Goal: Task Accomplishment & Management: Complete application form

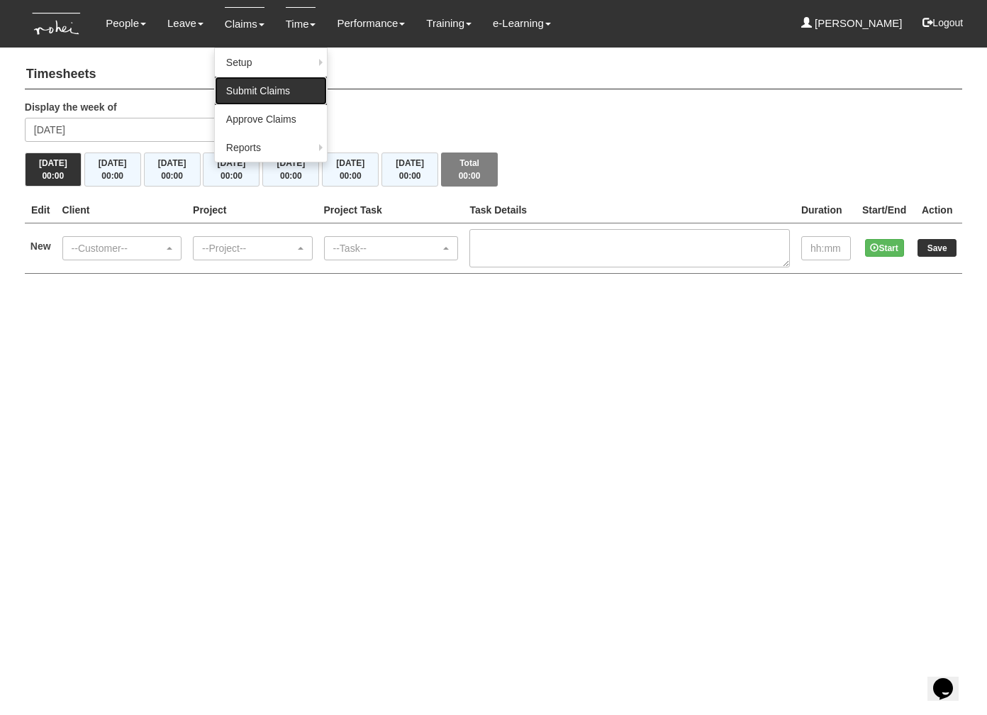
click at [261, 93] on link "Submit Claims" at bounding box center [271, 91] width 112 height 28
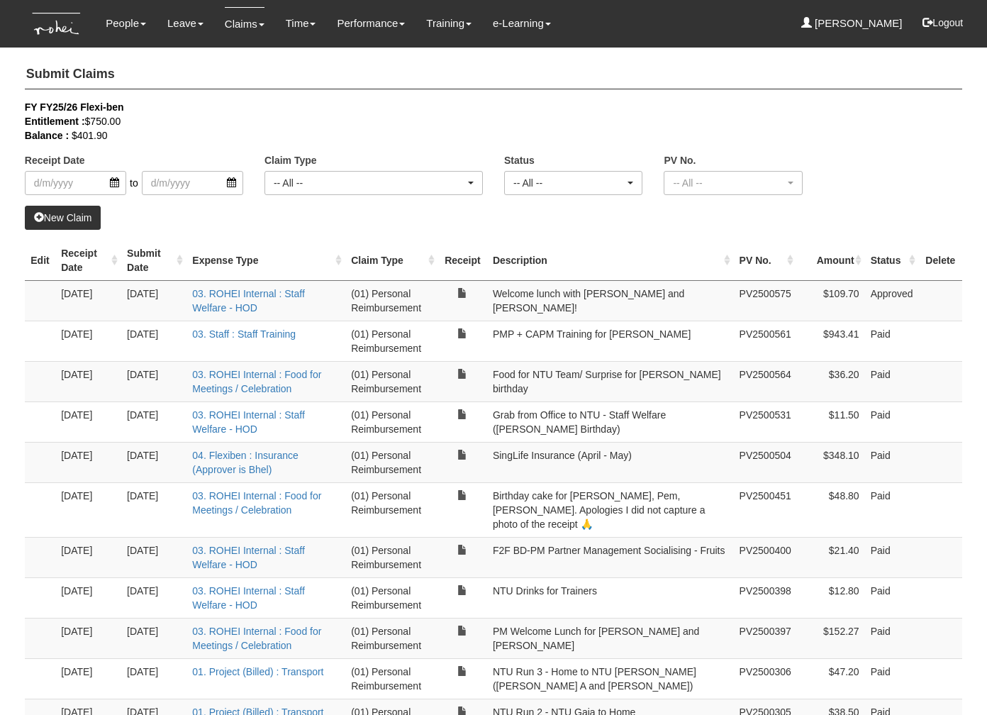
select select "50"
click at [265, 135] on div "Balance : $401.90" at bounding box center [483, 135] width 916 height 14
click at [59, 222] on link "New Claim" at bounding box center [63, 218] width 77 height 24
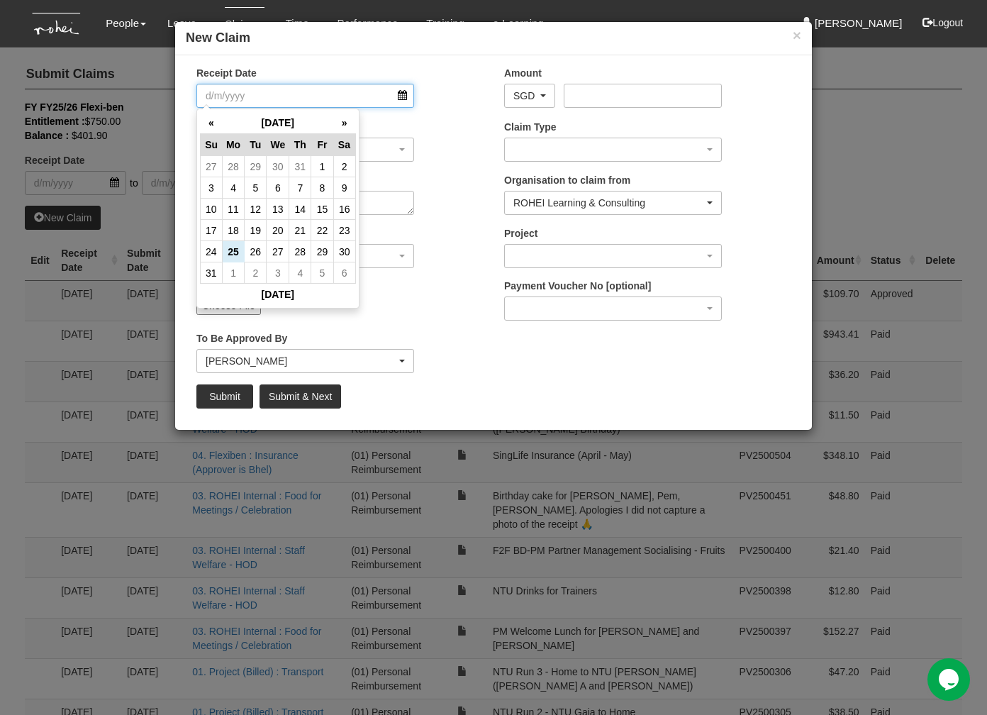
click at [263, 91] on input "Receipt Date" at bounding box center [305, 96] width 218 height 24
click at [238, 251] on td "25" at bounding box center [233, 251] width 22 height 21
type input "[DATE]"
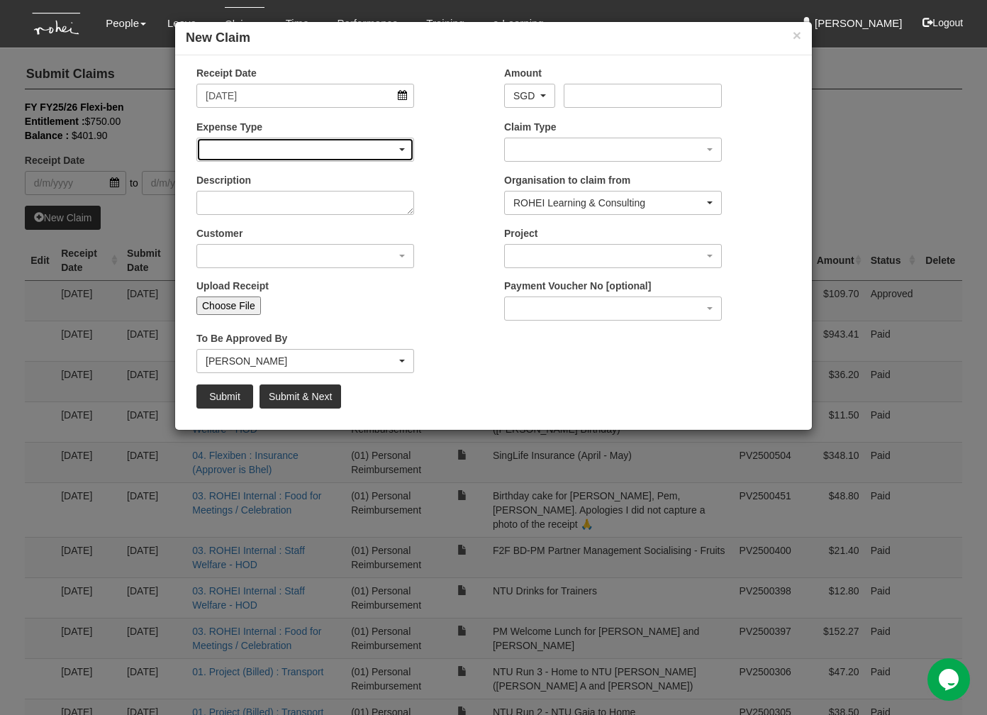
click at [236, 153] on div "button" at bounding box center [305, 149] width 216 height 23
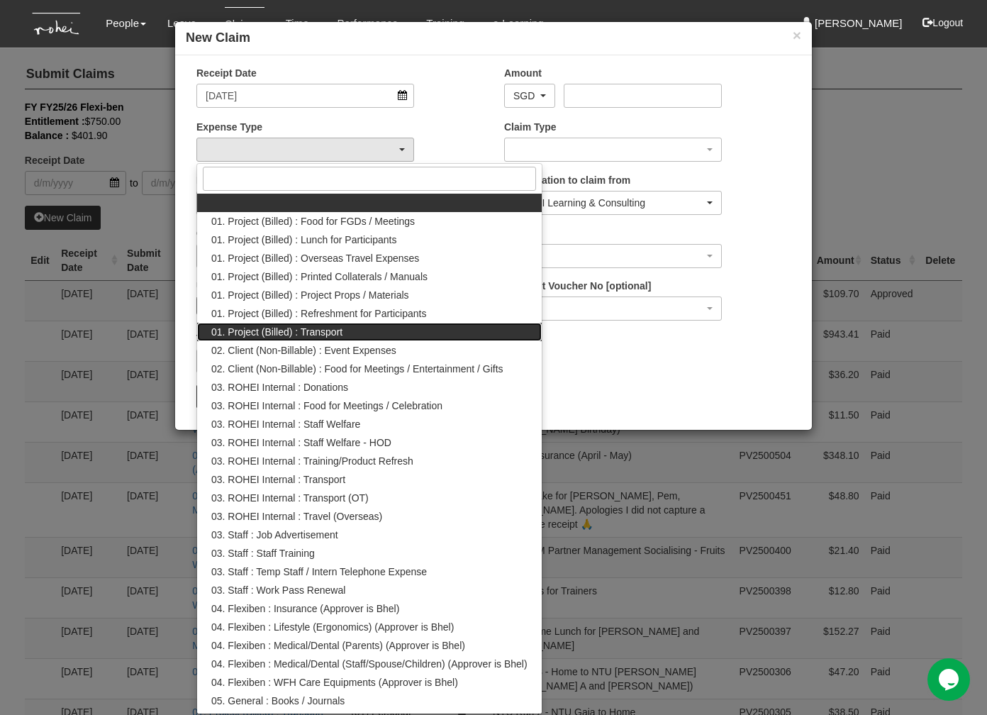
click at [285, 332] on span "01. Project (Billed) : Transport" at bounding box center [276, 332] width 131 height 14
select select "135"
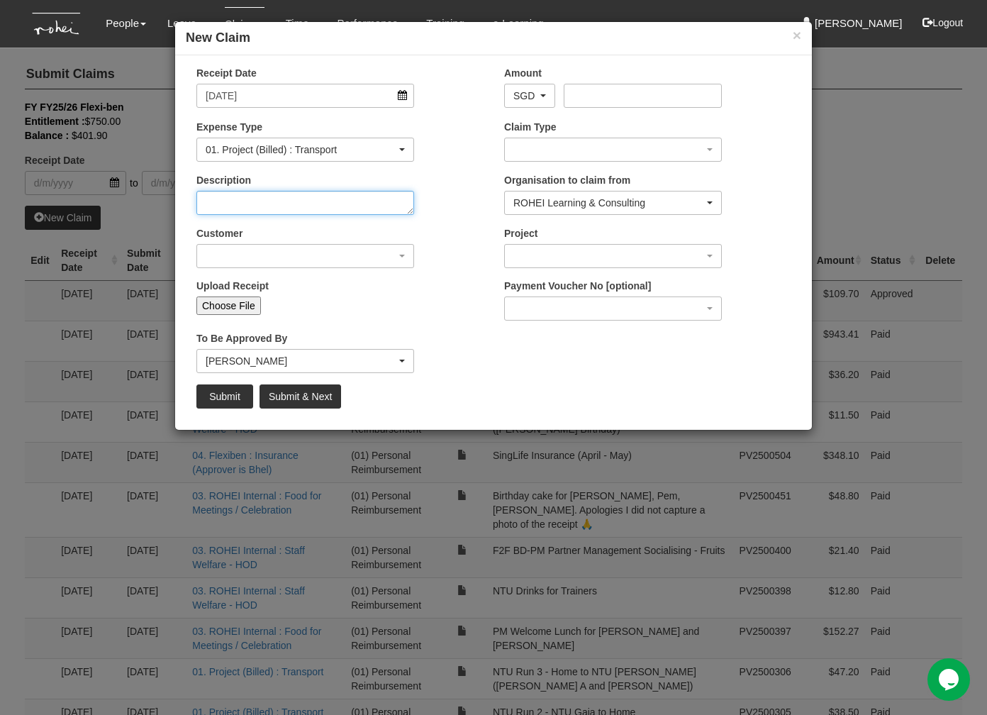
click at [277, 195] on textarea "Description" at bounding box center [305, 203] width 218 height 24
type textarea "[DATE] Run 12 Home to [GEOGRAPHIC_DATA]"
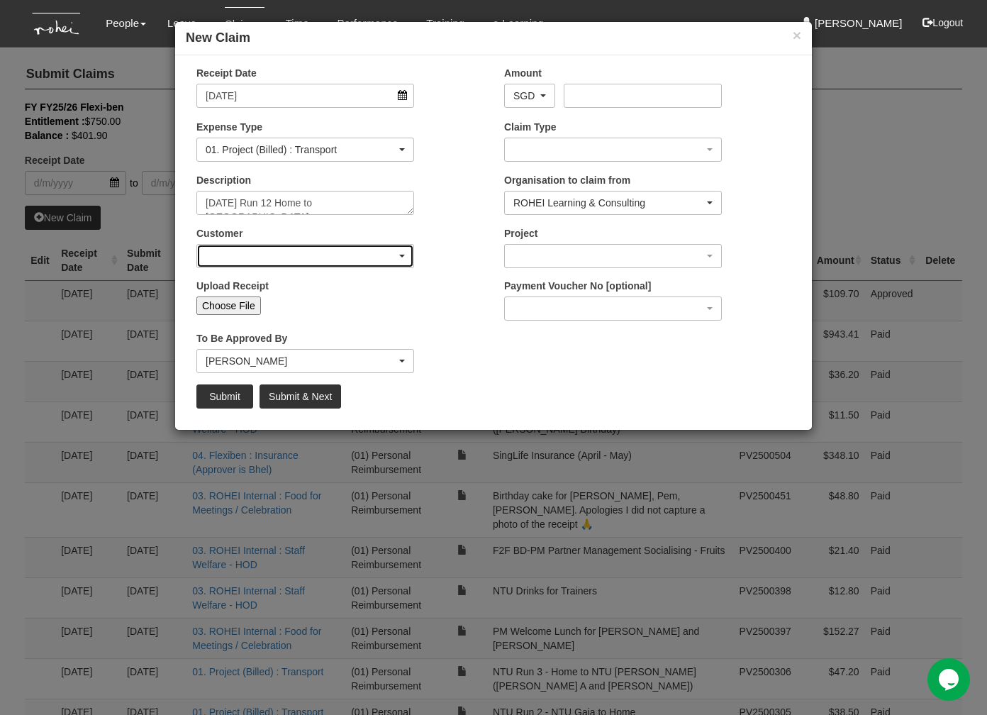
click at [311, 253] on div "button" at bounding box center [305, 256] width 216 height 23
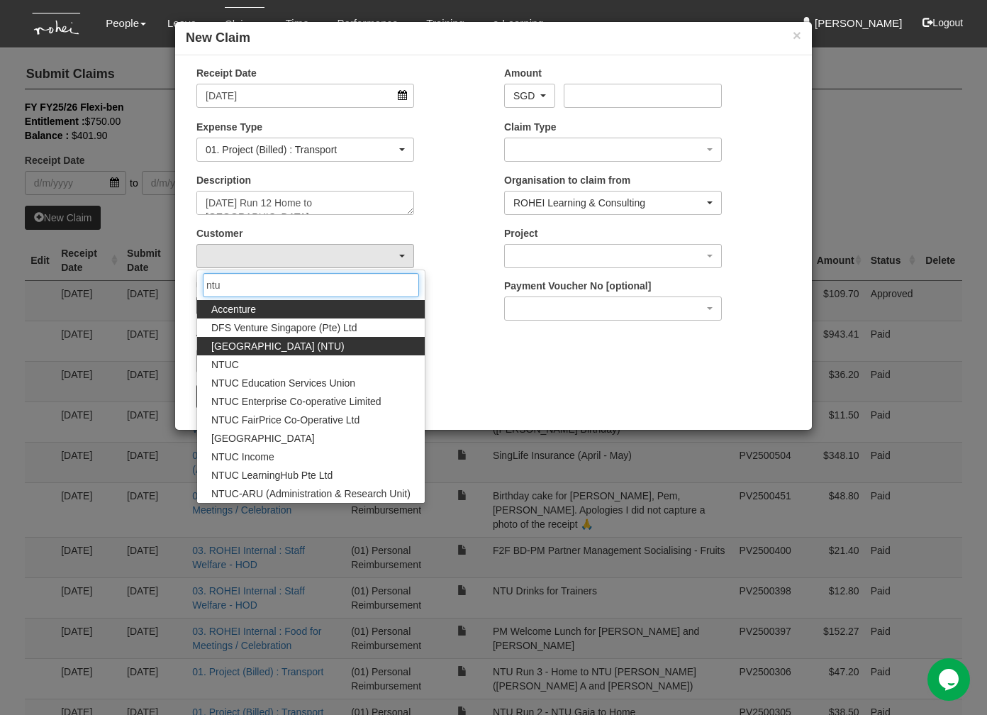
type input "ntu"
click at [334, 343] on span "[GEOGRAPHIC_DATA] (NTU)" at bounding box center [277, 346] width 133 height 14
select select "59"
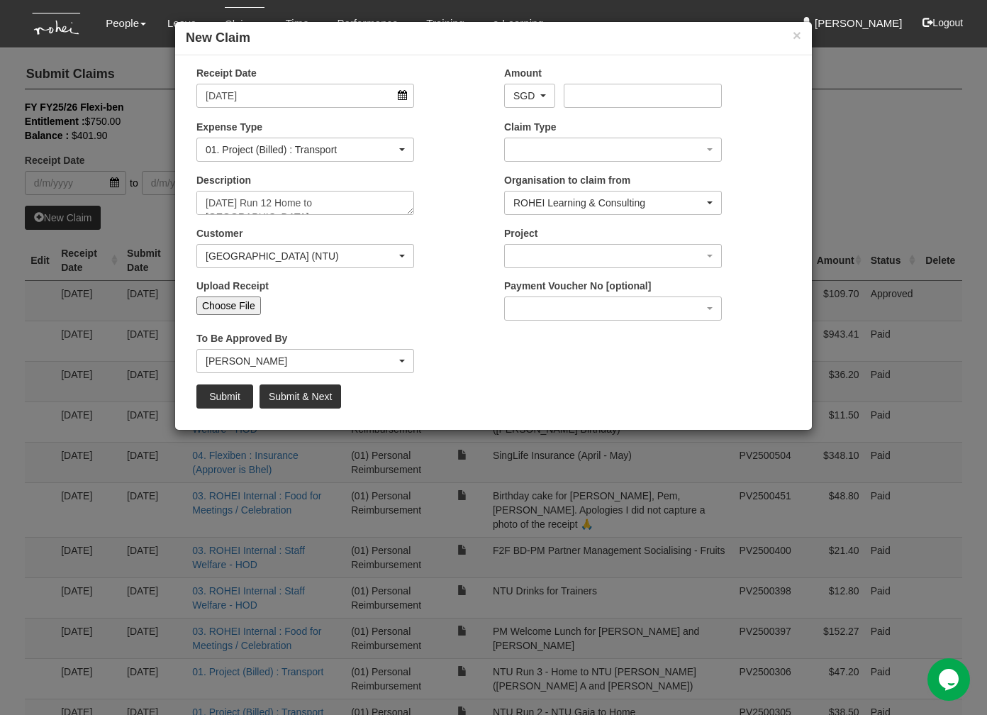
click at [226, 301] on input "Choose File" at bounding box center [228, 305] width 65 height 18
type input "C:\fakepath\[DATE] - Home to [GEOGRAPHIC_DATA] .pdf"
type input "Choose Another File"
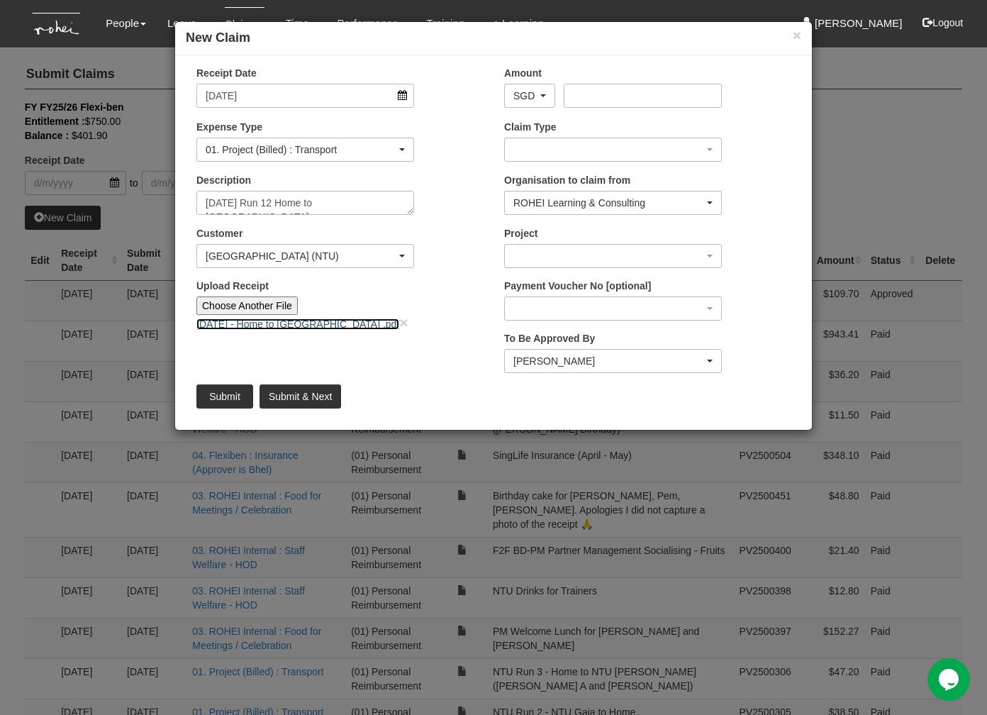
click at [257, 321] on link "[DATE] - Home to [GEOGRAPHIC_DATA] .pdf" at bounding box center [297, 323] width 203 height 11
click at [592, 91] on input "Amount" at bounding box center [642, 96] width 157 height 24
type input "40.70"
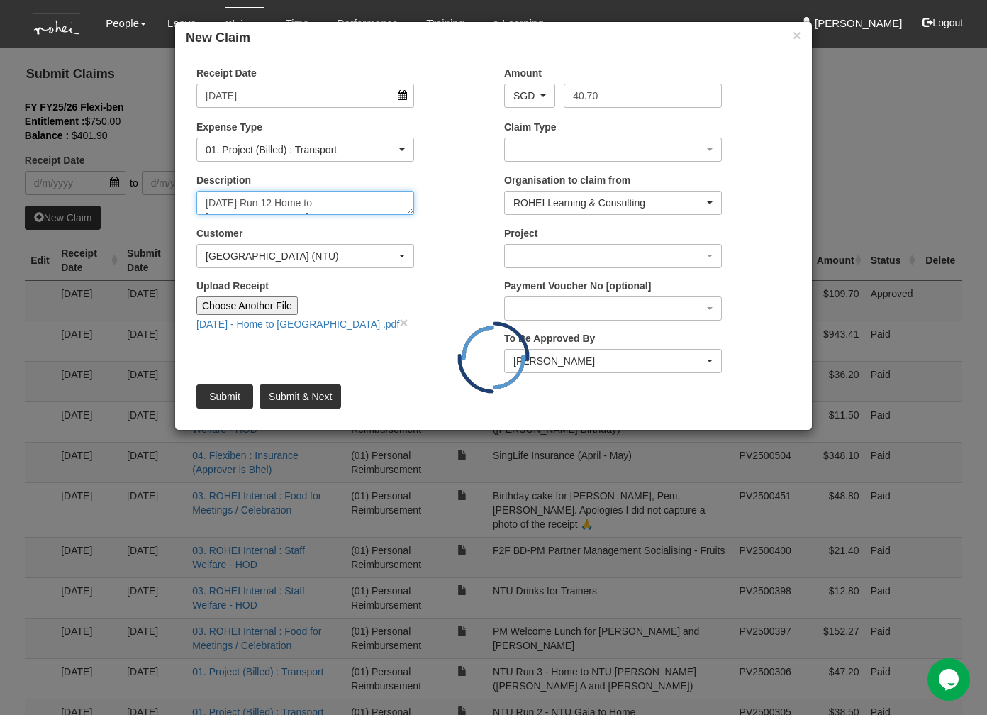
click at [365, 201] on textarea "[DATE] Run 12 Home to [GEOGRAPHIC_DATA]" at bounding box center [305, 203] width 218 height 24
type textarea "[DATE] Run 12 Home to NTU ([PERSON_NAME] and [PERSON_NAME])"
click at [387, 306] on input "Upload Receipt" at bounding box center [392, 304] width 188 height 16
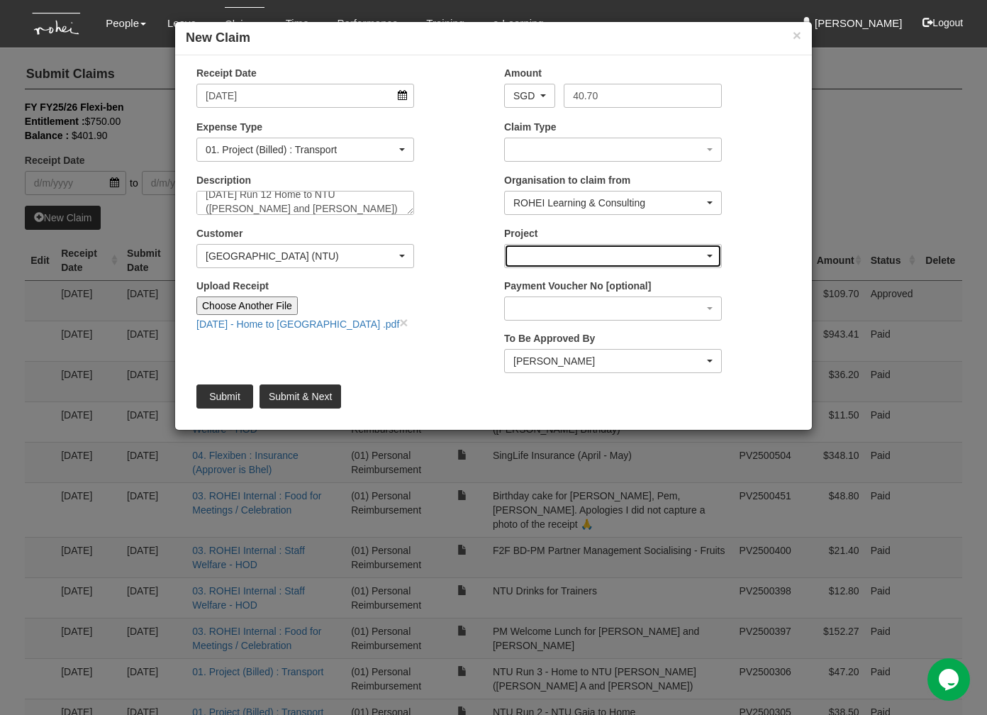
click at [563, 255] on div "button" at bounding box center [613, 256] width 216 height 23
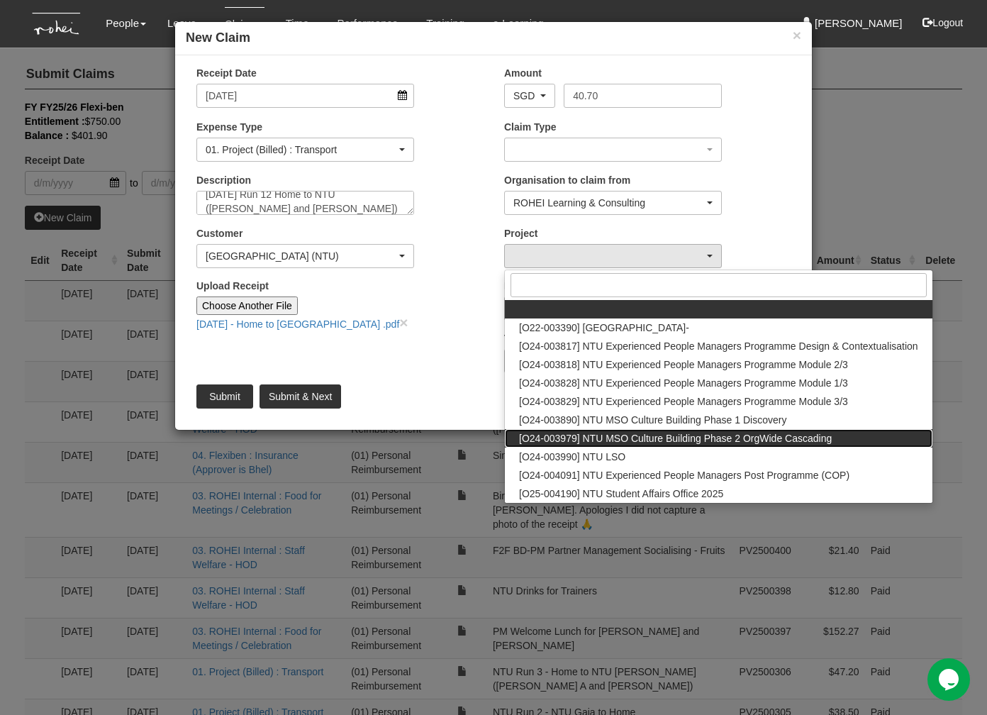
click at [680, 437] on span "[O24-003979] NTU MSO Culture Building Phase 2 OrgWide Cascading" at bounding box center [675, 438] width 313 height 14
select select "2613"
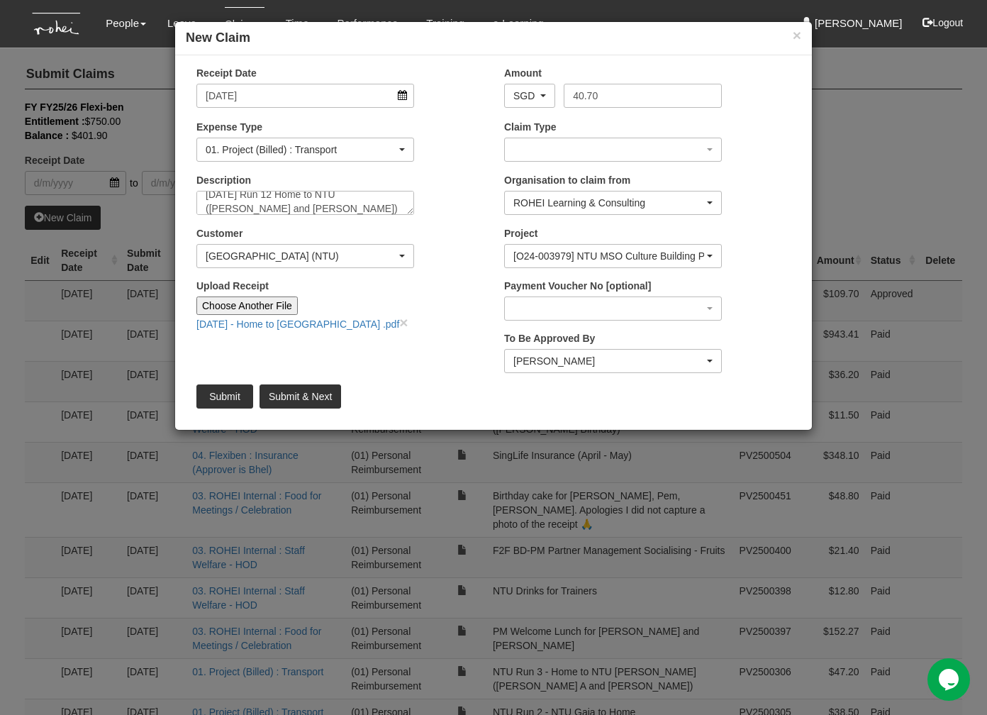
click at [345, 349] on div "Receipt Date [DATE] Amount AED AFN ALL AMD ANG AOA ARS AUD AWG AZN BAM BBD BDT …" at bounding box center [493, 242] width 637 height 353
click at [437, 259] on div "Customer (N/A) _ROHEI Internal 3M ASIA PACIFIC PRIVATE LTD [DOMAIN_NAME] AbbVie…" at bounding box center [340, 252] width 308 height 52
click at [584, 357] on div "[PERSON_NAME]" at bounding box center [608, 361] width 191 height 14
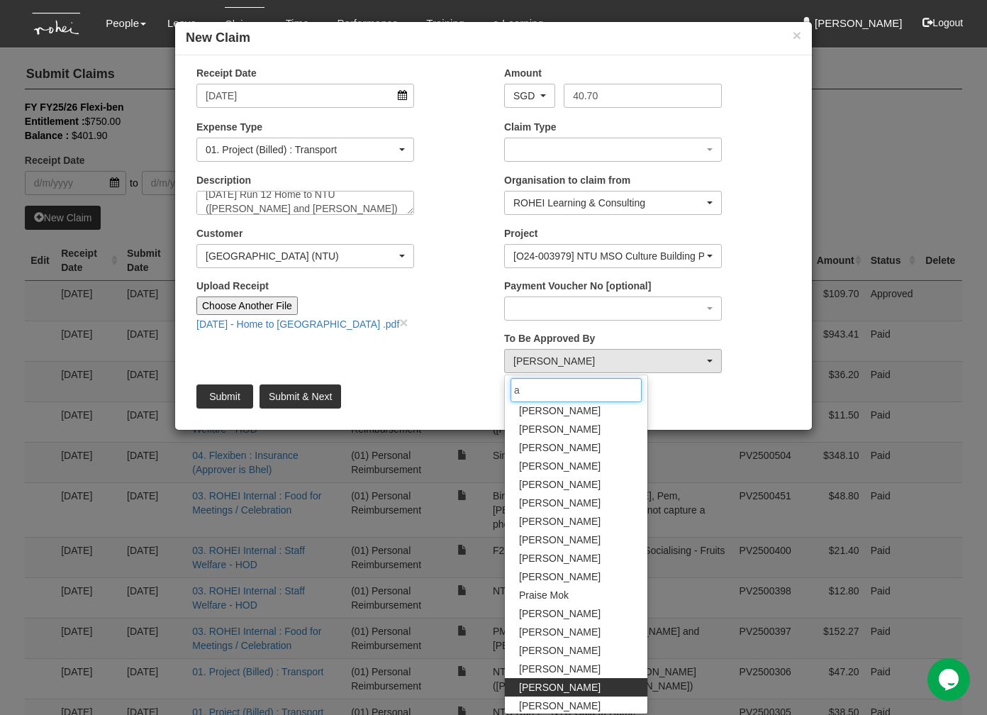
scroll to position [0, 0]
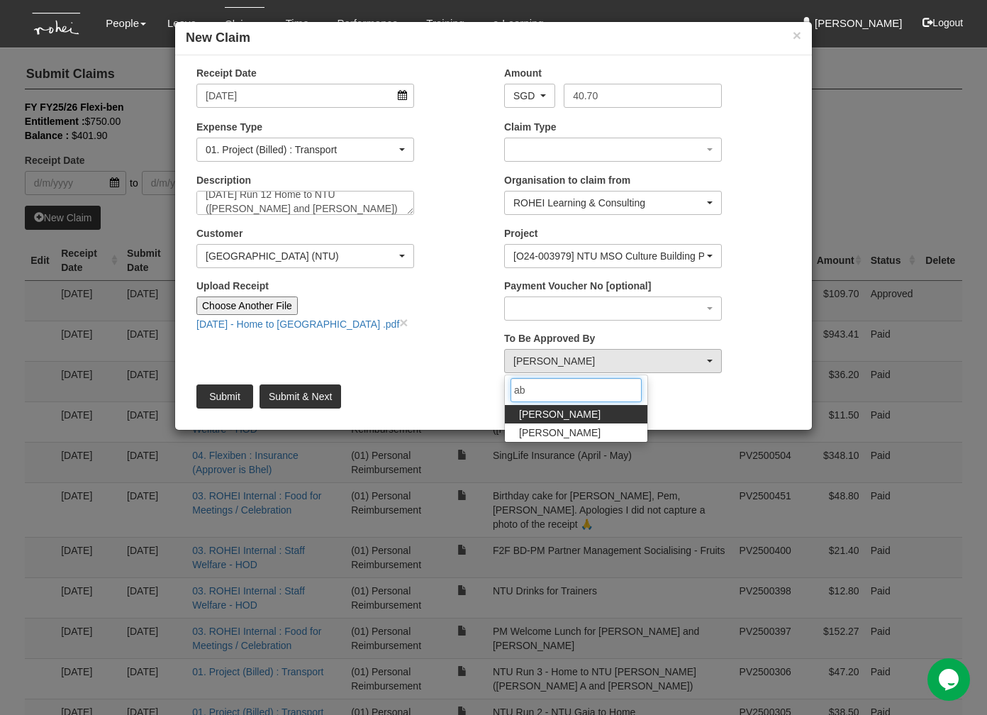
type input "ab"
click at [419, 305] on input "Upload Receipt" at bounding box center [392, 304] width 188 height 16
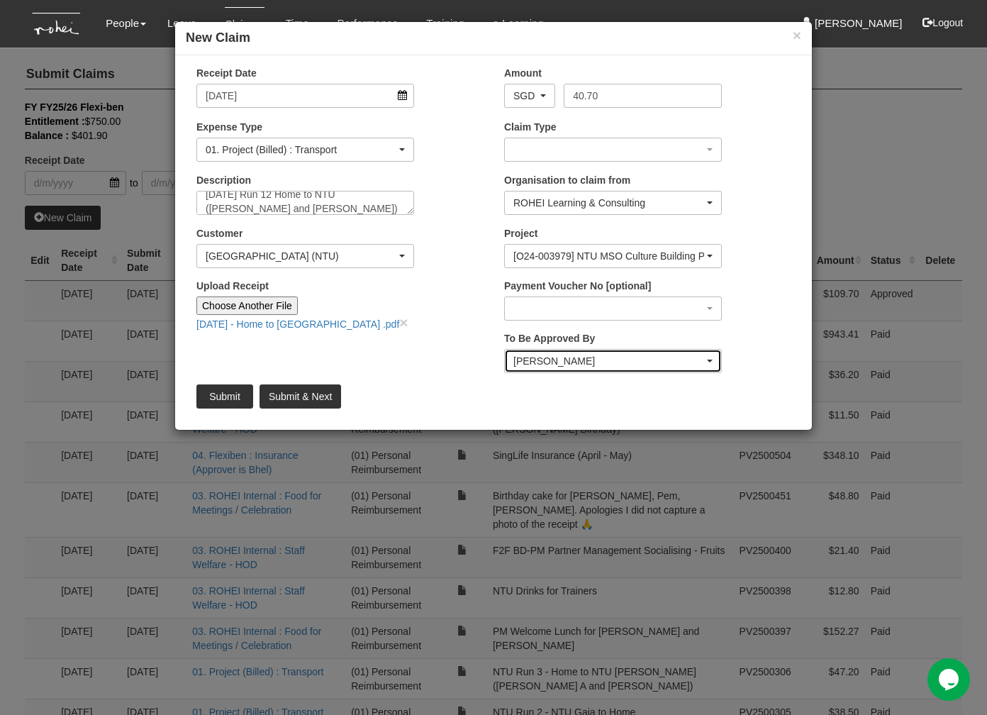
click at [547, 364] on div "[PERSON_NAME]" at bounding box center [608, 361] width 191 height 14
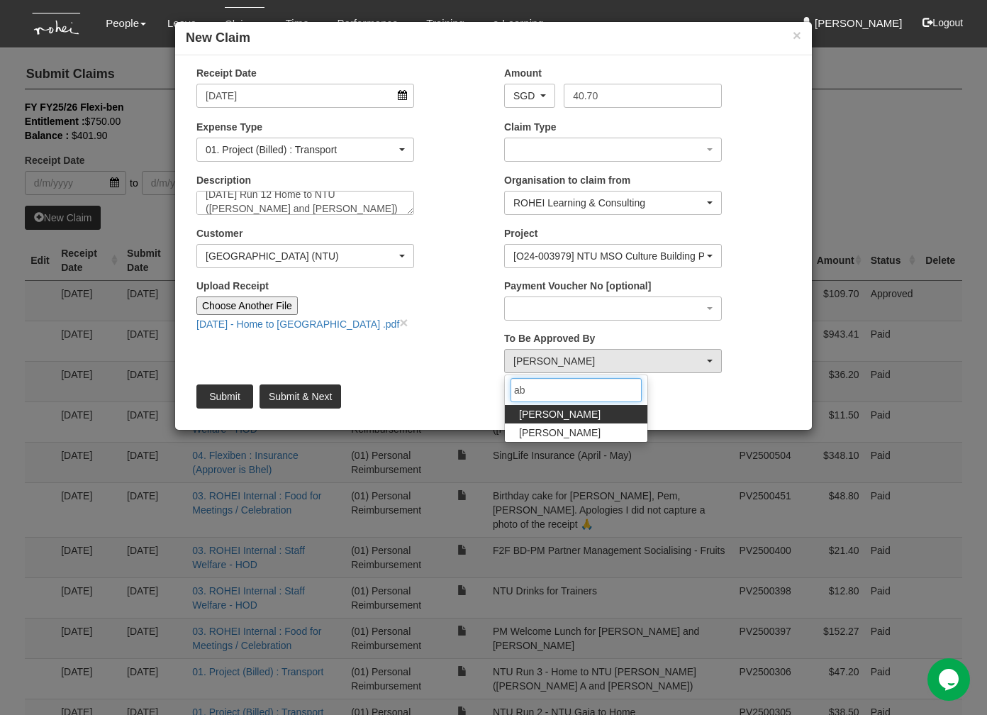
type input "ab"
click at [571, 410] on link "[PERSON_NAME]" at bounding box center [576, 414] width 143 height 18
select select "bab5243c-beed-41fc-b362-49a7e6e66dc1"
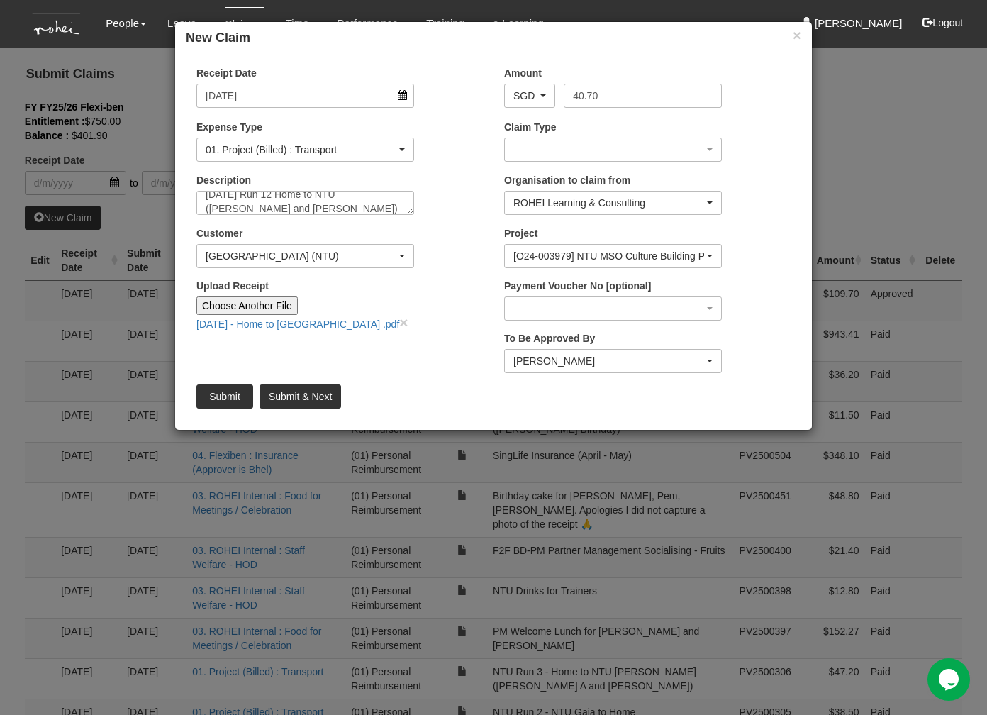
click at [413, 323] on div "[DATE] - Home to NTU .pdf ×" at bounding box center [305, 323] width 218 height 16
click at [428, 328] on div "Upload Receipt Choose Another File [DATE] - Home to [GEOGRAPHIC_DATA] .pdf ×" at bounding box center [340, 310] width 308 height 63
click at [542, 362] on div "[PERSON_NAME]" at bounding box center [608, 361] width 191 height 14
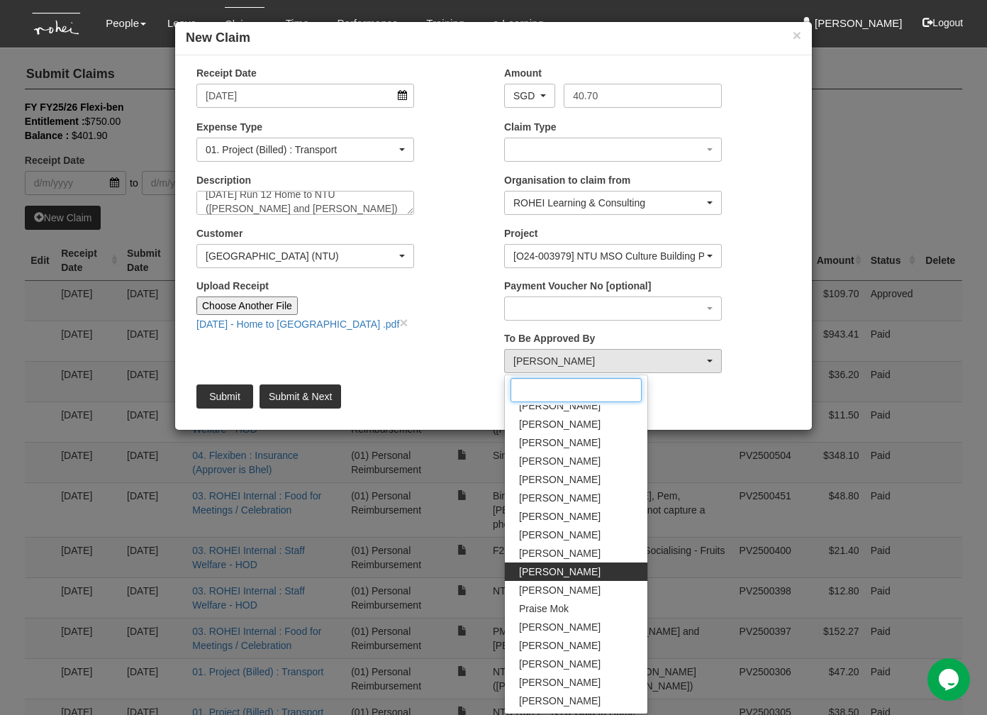
scroll to position [77, 0]
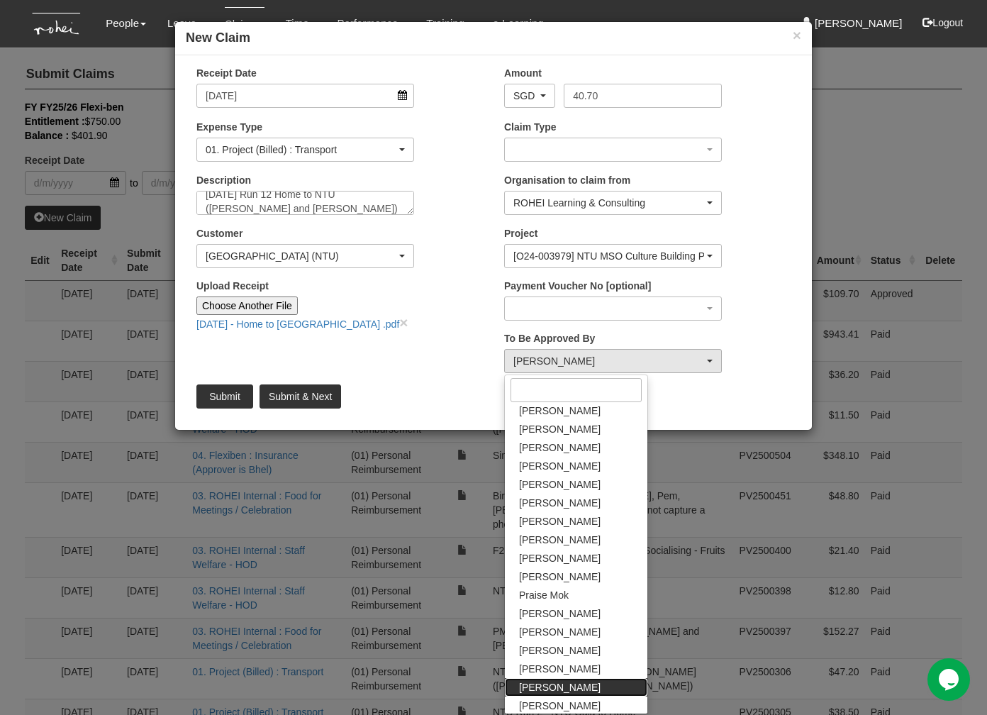
click at [557, 682] on span "[PERSON_NAME]" at bounding box center [560, 687] width 82 height 14
select select "6091e2fd-451e-407a-a4dc-3625e5dd44e4"
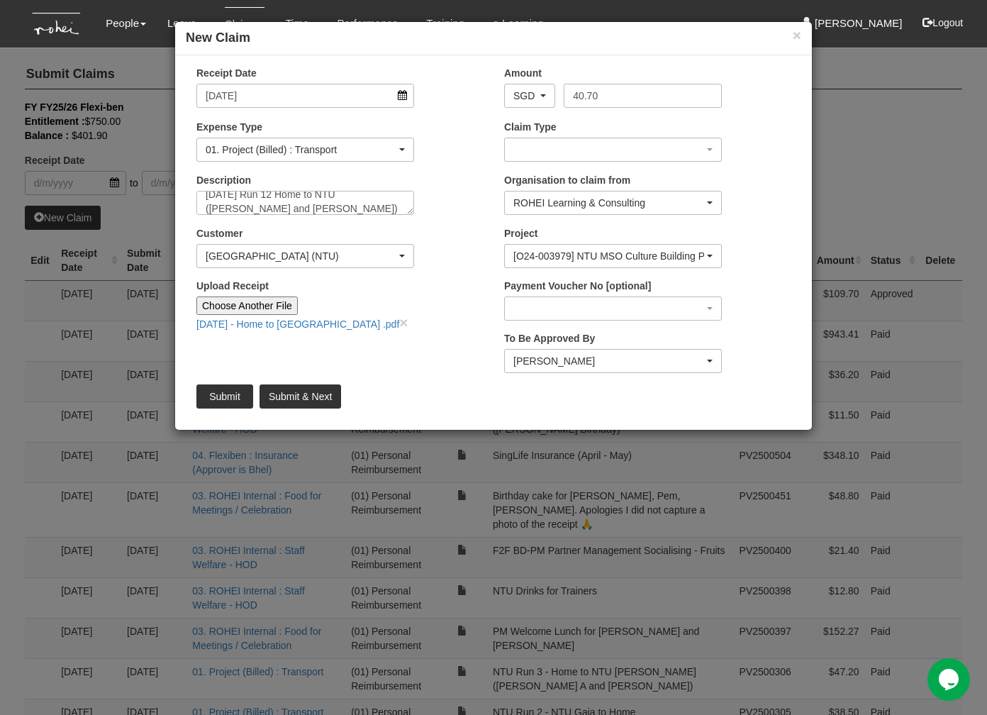
click at [428, 312] on div "Upload Receipt Choose Another File [DATE] - Home to [GEOGRAPHIC_DATA] .pdf ×" at bounding box center [340, 310] width 308 height 63
click at [576, 355] on div "[PERSON_NAME]" at bounding box center [608, 361] width 191 height 14
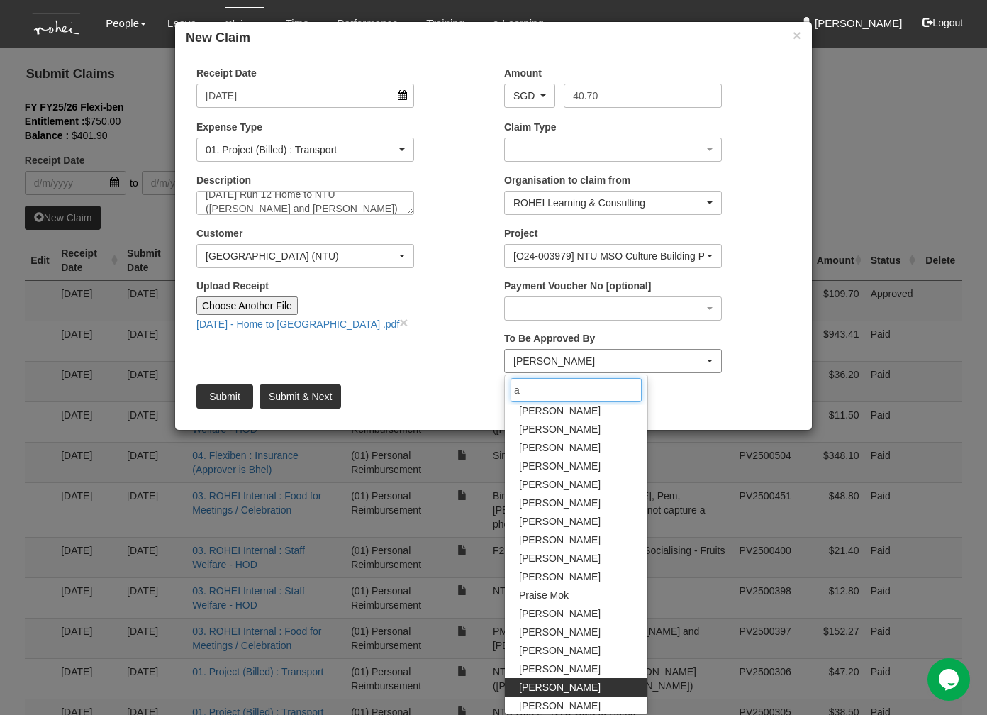
scroll to position [0, 0]
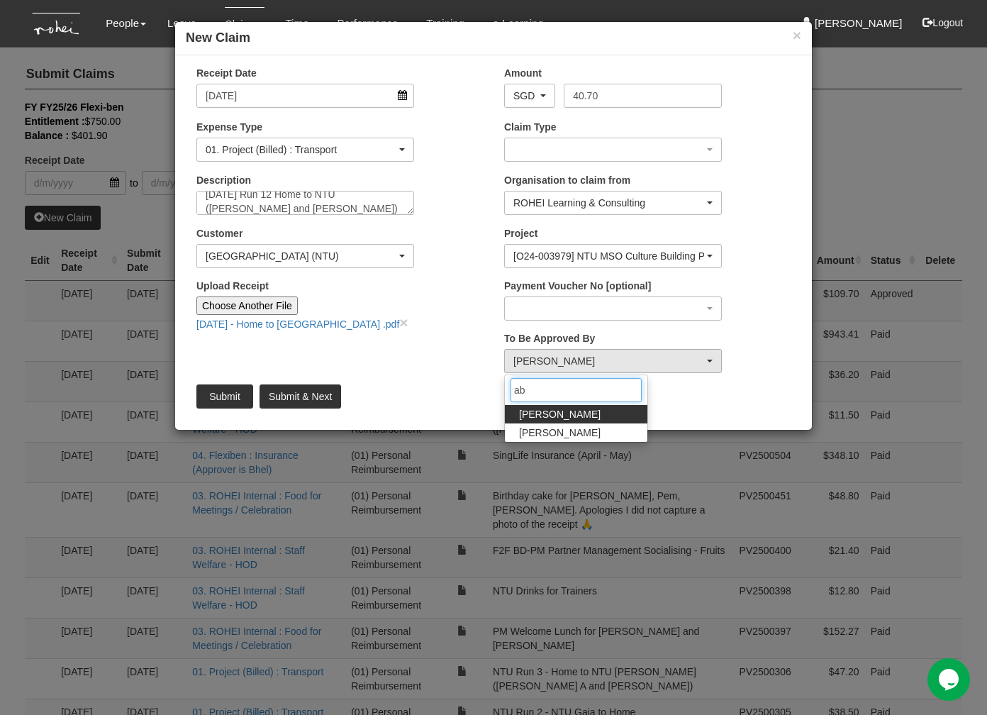
type input "ab"
click at [554, 416] on span "[PERSON_NAME]" at bounding box center [560, 414] width 82 height 14
select select "bab5243c-beed-41fc-b362-49a7e6e66dc1"
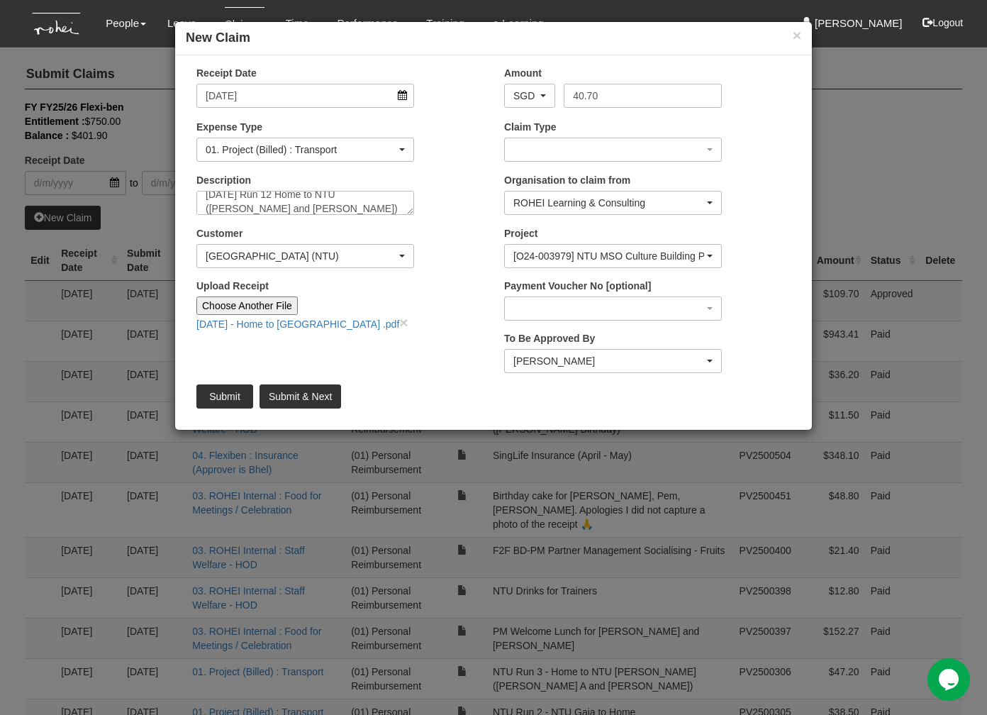
click at [355, 291] on div "Upload Receipt Choose Another File [DATE] - Home to [GEOGRAPHIC_DATA] .pdf ×" at bounding box center [305, 305] width 239 height 52
click at [233, 399] on input "Submit" at bounding box center [224, 396] width 57 height 24
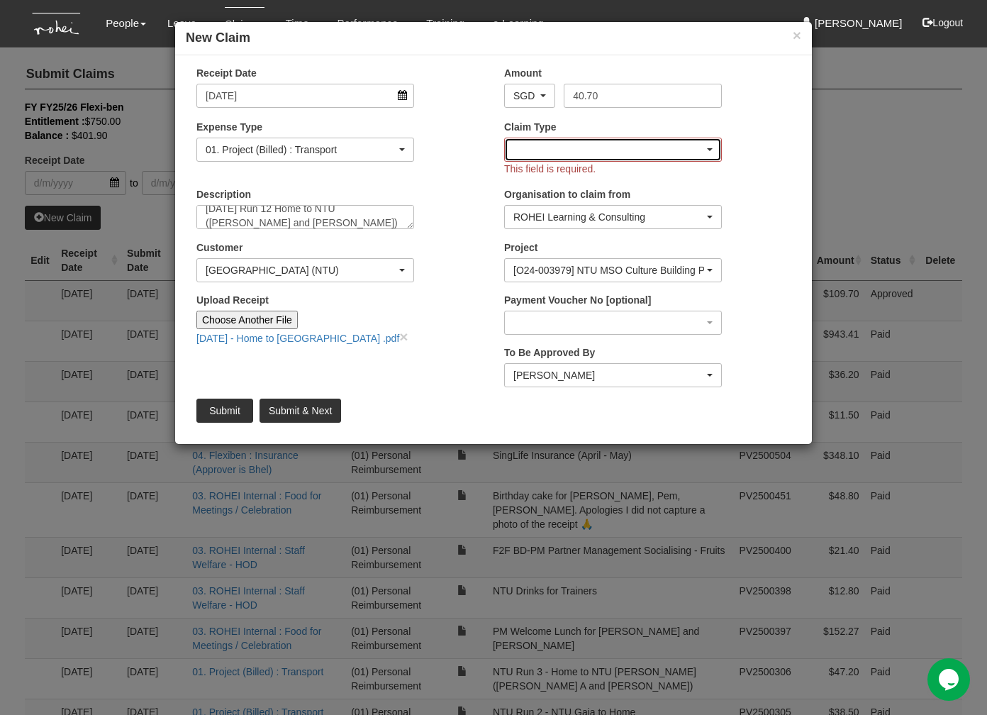
click at [534, 148] on div "button" at bounding box center [613, 149] width 216 height 23
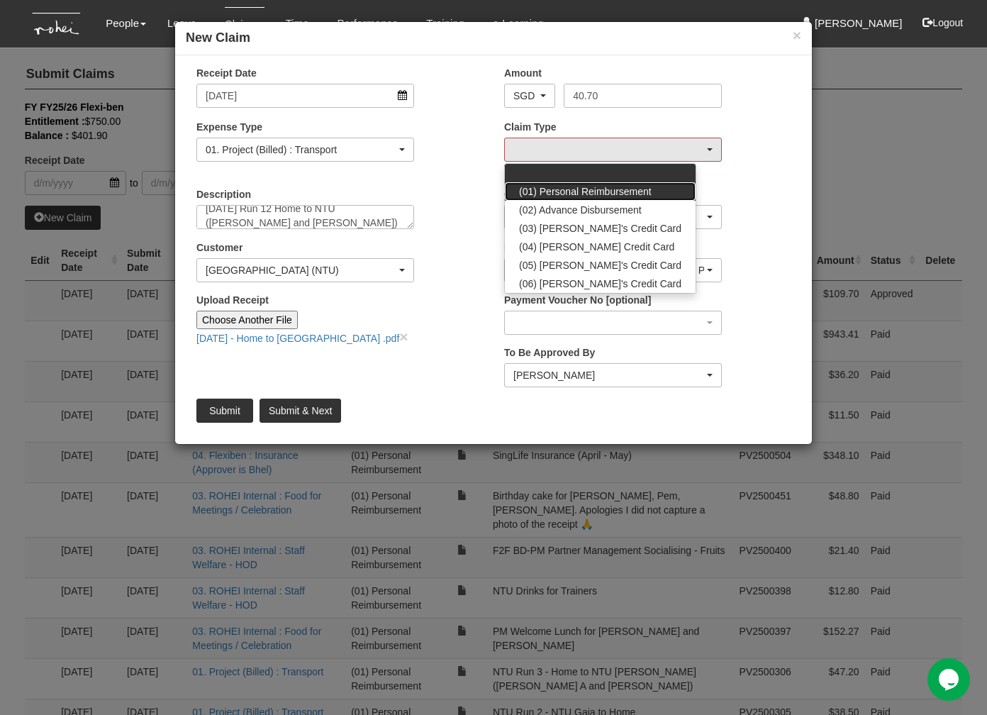
click at [545, 191] on span "(01) Personal Reimbursement" at bounding box center [585, 191] width 133 height 14
select select "14"
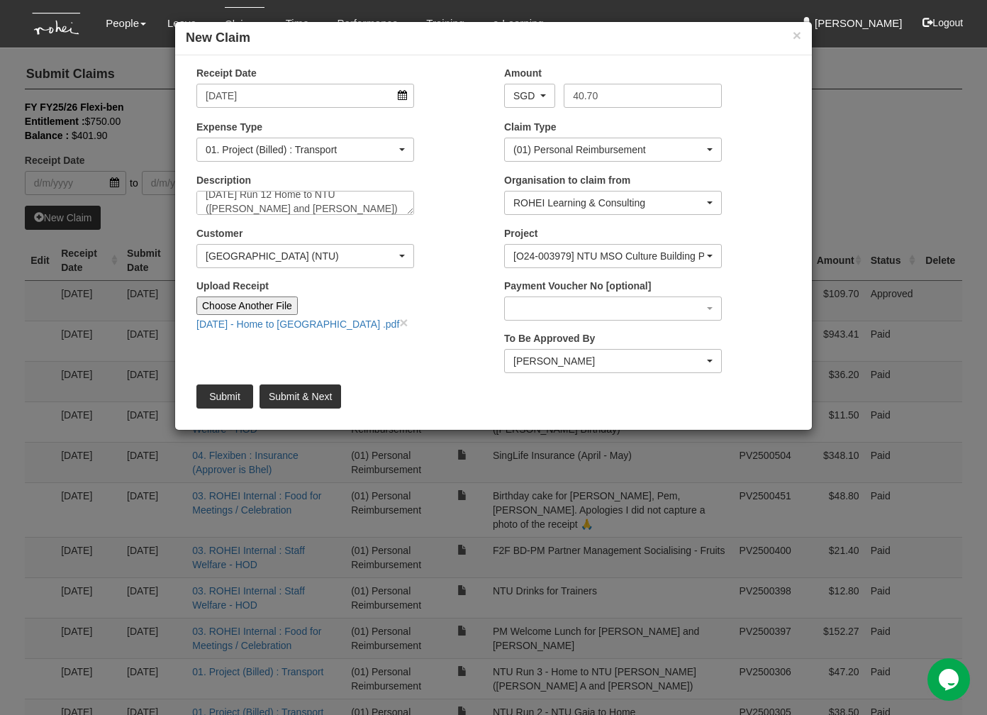
click at [437, 308] on input "Upload Receipt" at bounding box center [392, 304] width 188 height 16
click at [230, 394] on input "Submit" at bounding box center [224, 396] width 57 height 24
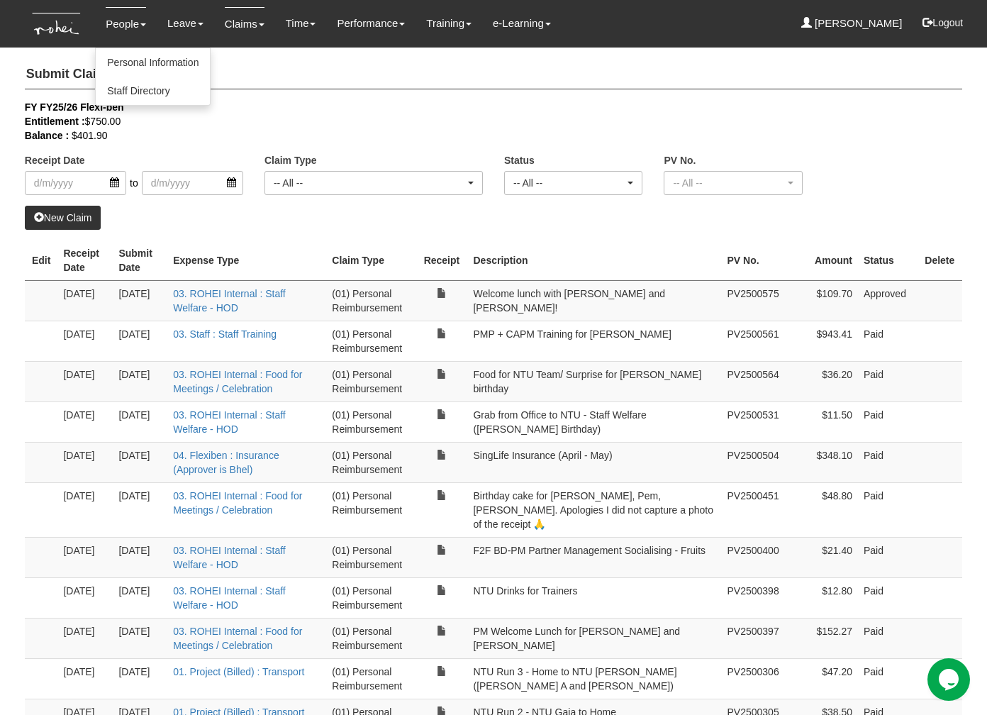
select select "50"
